Goal: Task Accomplishment & Management: Use online tool/utility

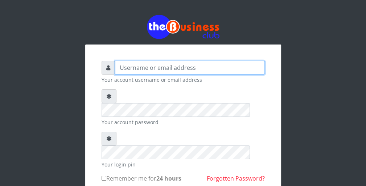
type input "wergbac8"
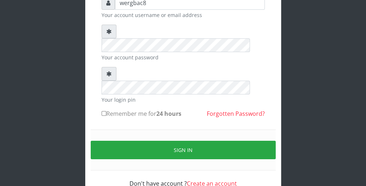
scroll to position [67, 0]
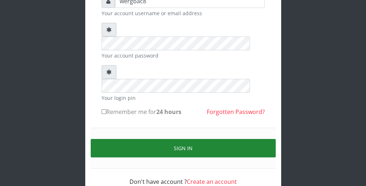
click at [255, 139] on button "Sign in" at bounding box center [183, 148] width 185 height 18
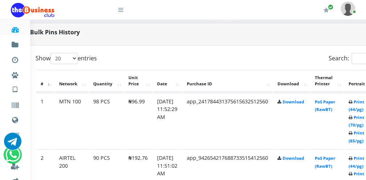
scroll to position [348, 29]
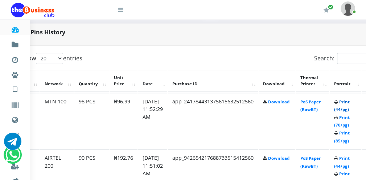
click at [343, 107] on link "Print (44/pg)" at bounding box center [342, 105] width 16 height 13
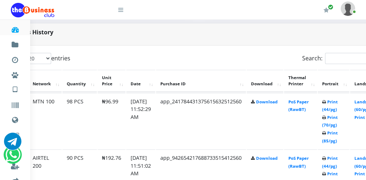
scroll to position [348, 26]
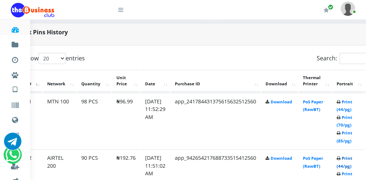
click at [345, 165] on link "Print (44/pg)" at bounding box center [344, 162] width 16 height 13
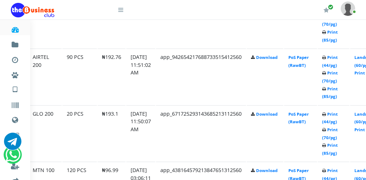
scroll to position [449, 41]
click at [329, 120] on link "Print (44/pg)" at bounding box center [330, 117] width 16 height 13
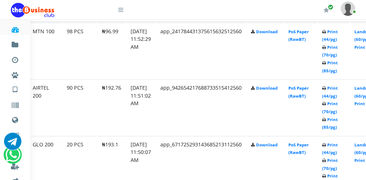
scroll to position [449, 41]
